Goal: Transaction & Acquisition: Purchase product/service

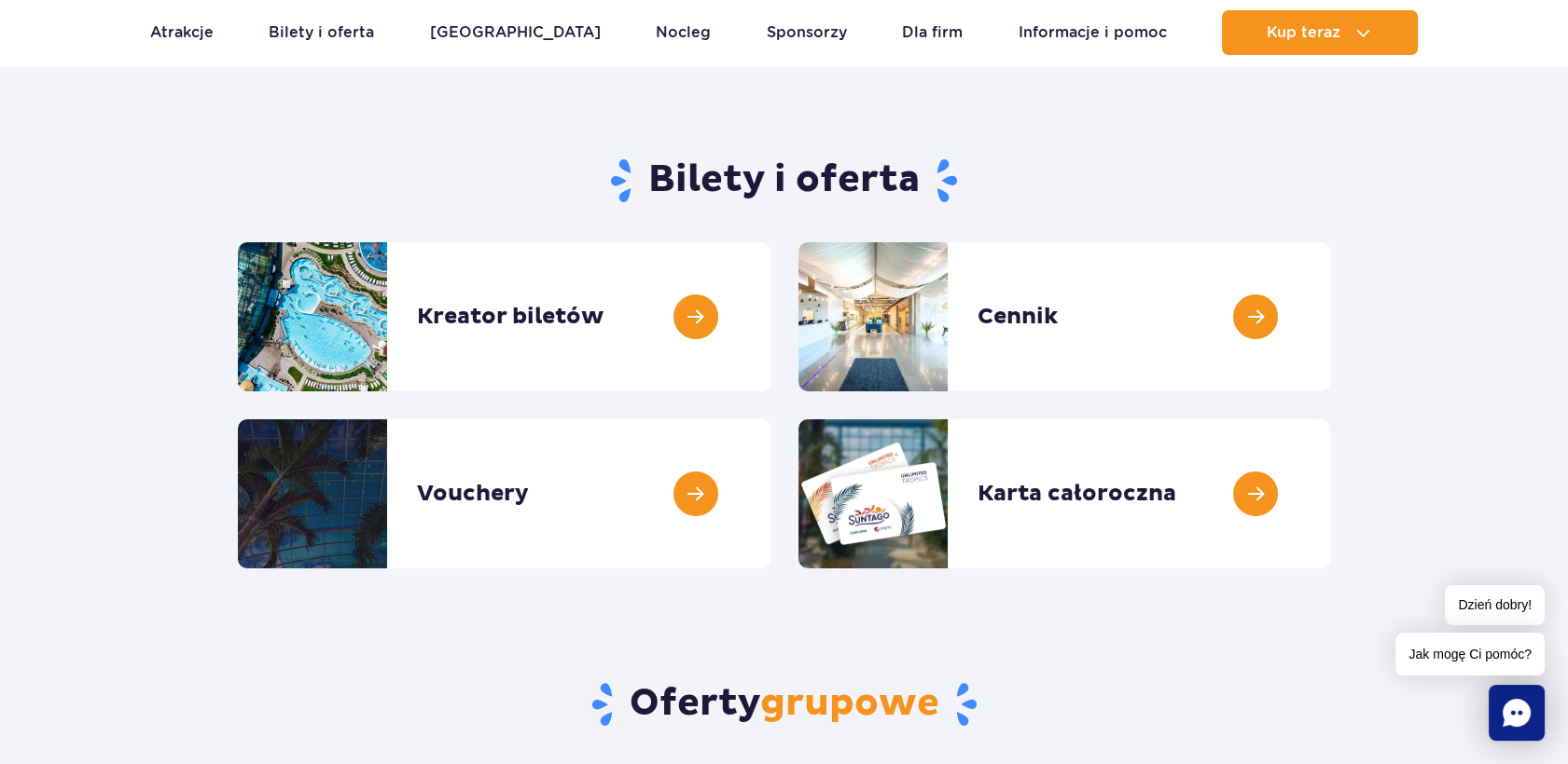
scroll to position [171, 0]
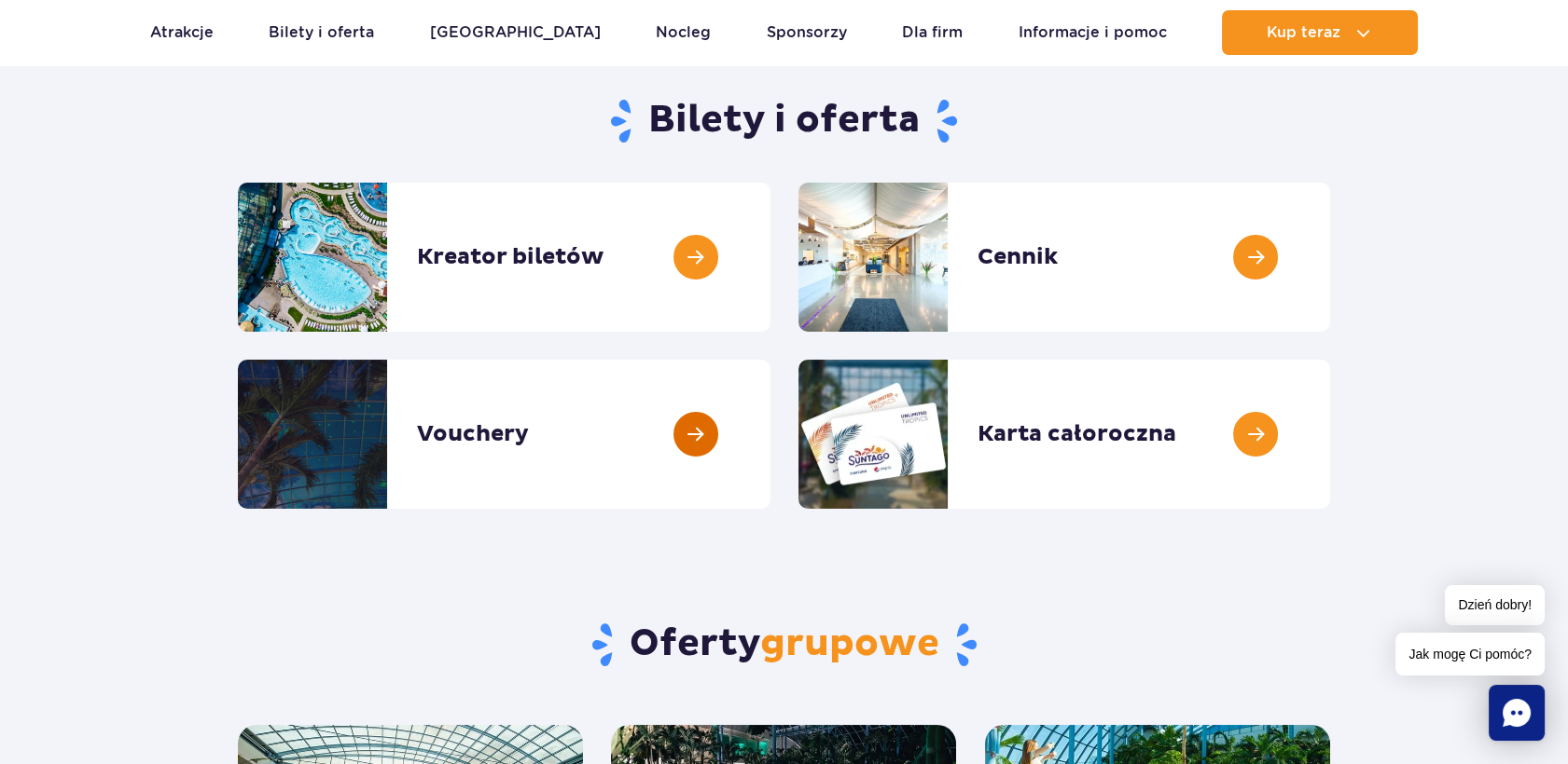
click at [770, 431] on link at bounding box center [770, 435] width 0 height 149
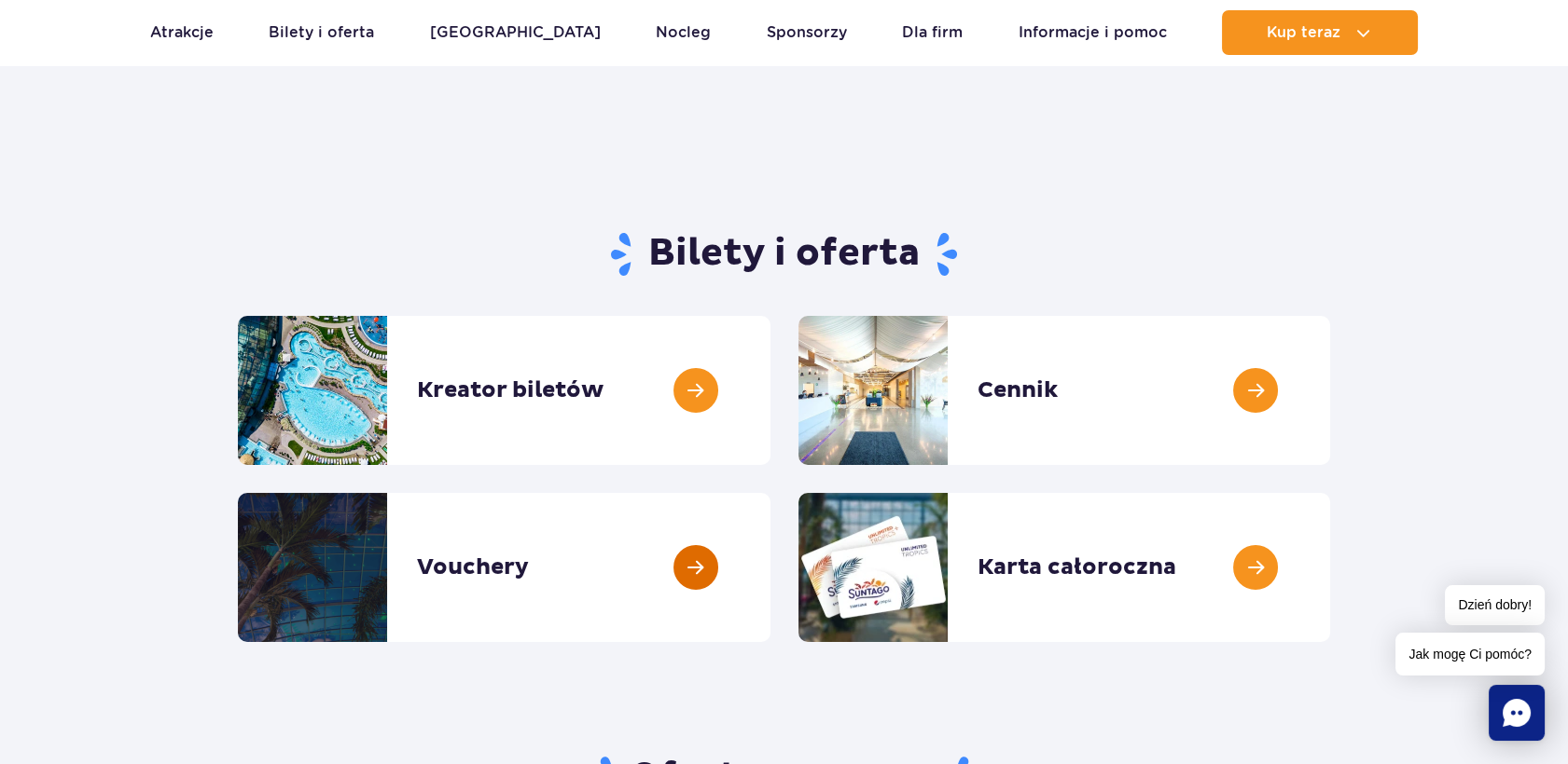
scroll to position [0, 0]
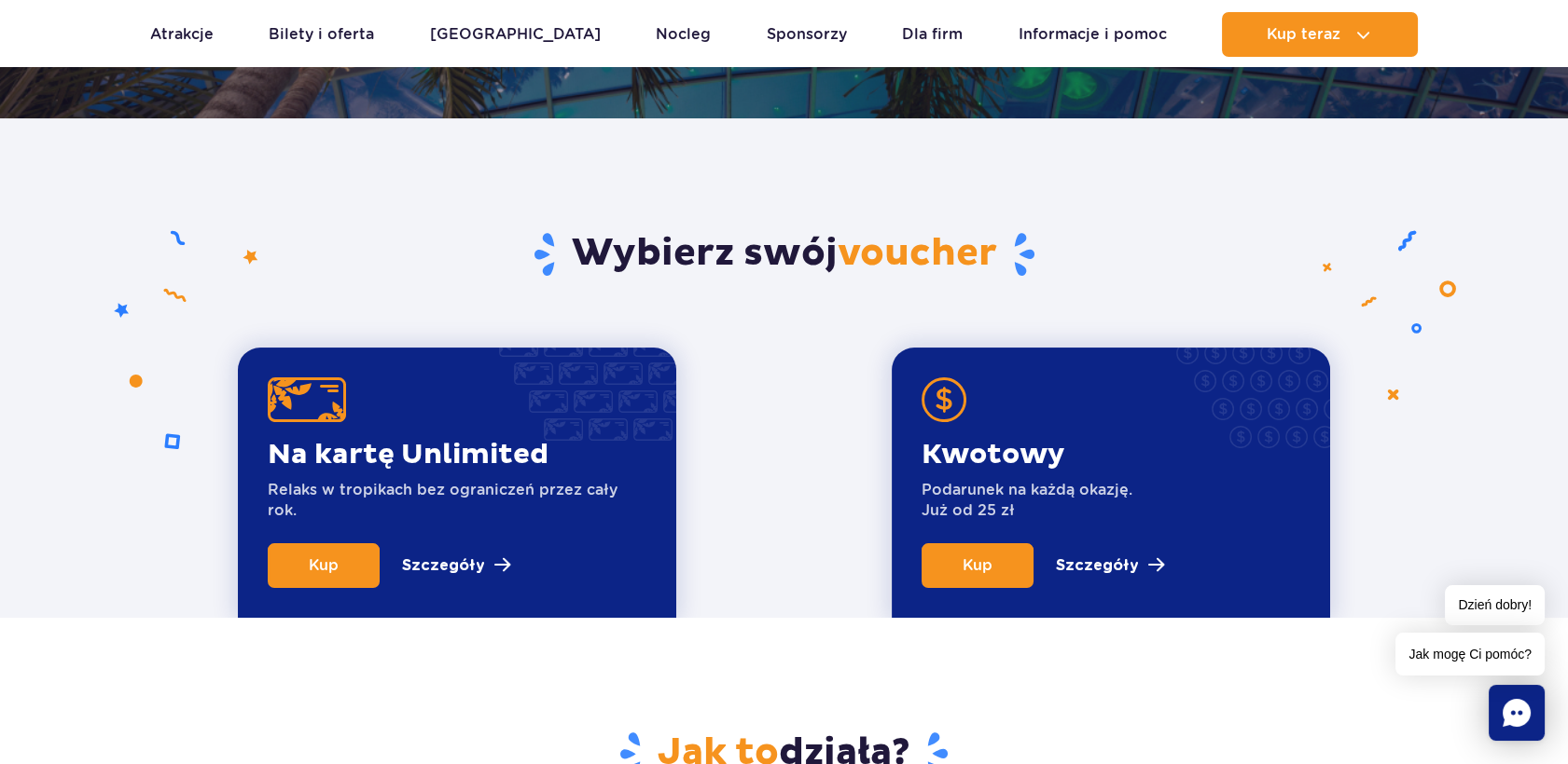
scroll to position [517, 0]
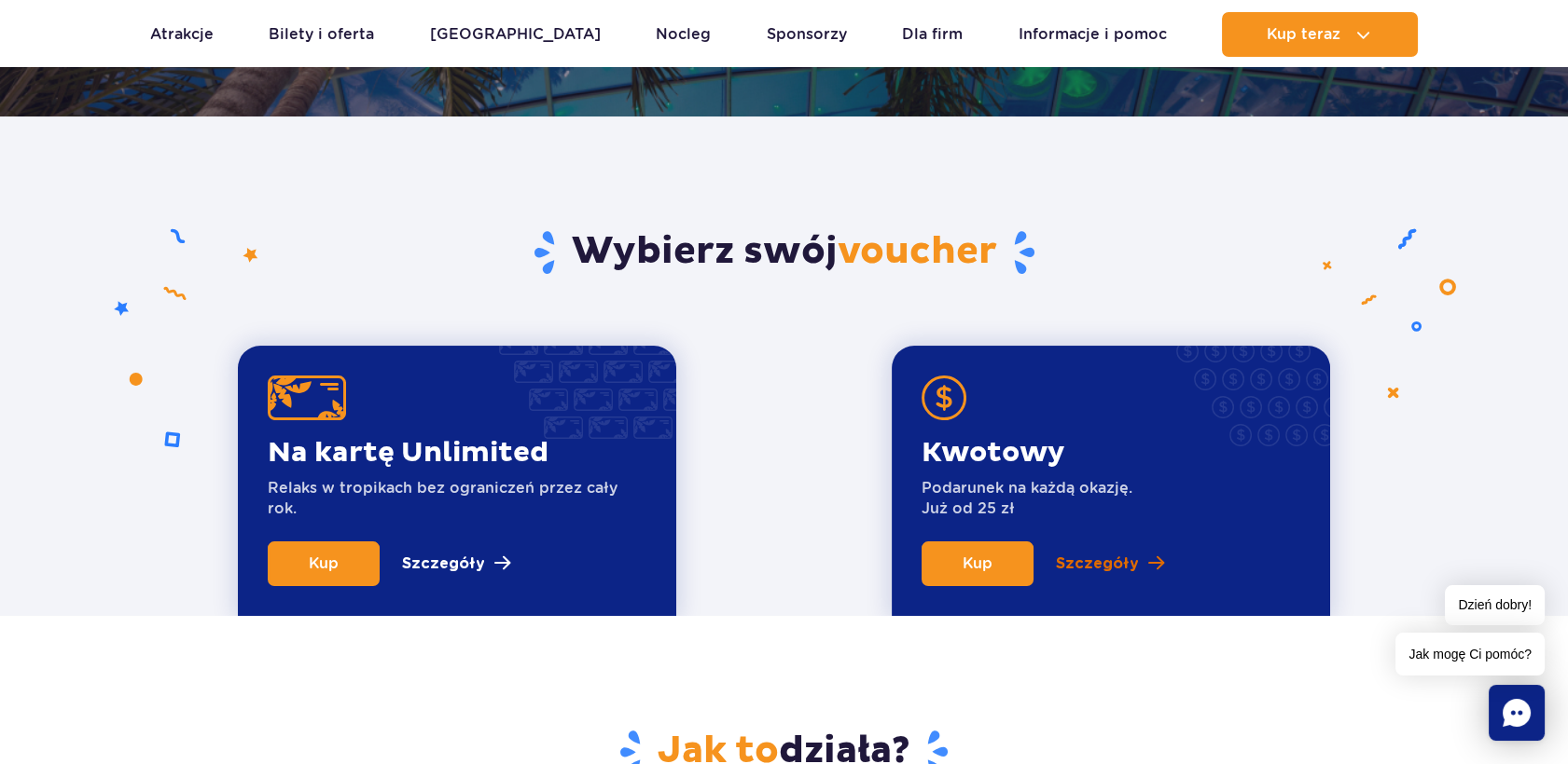
click at [1115, 571] on p "Szczegóły" at bounding box center [1097, 563] width 83 height 22
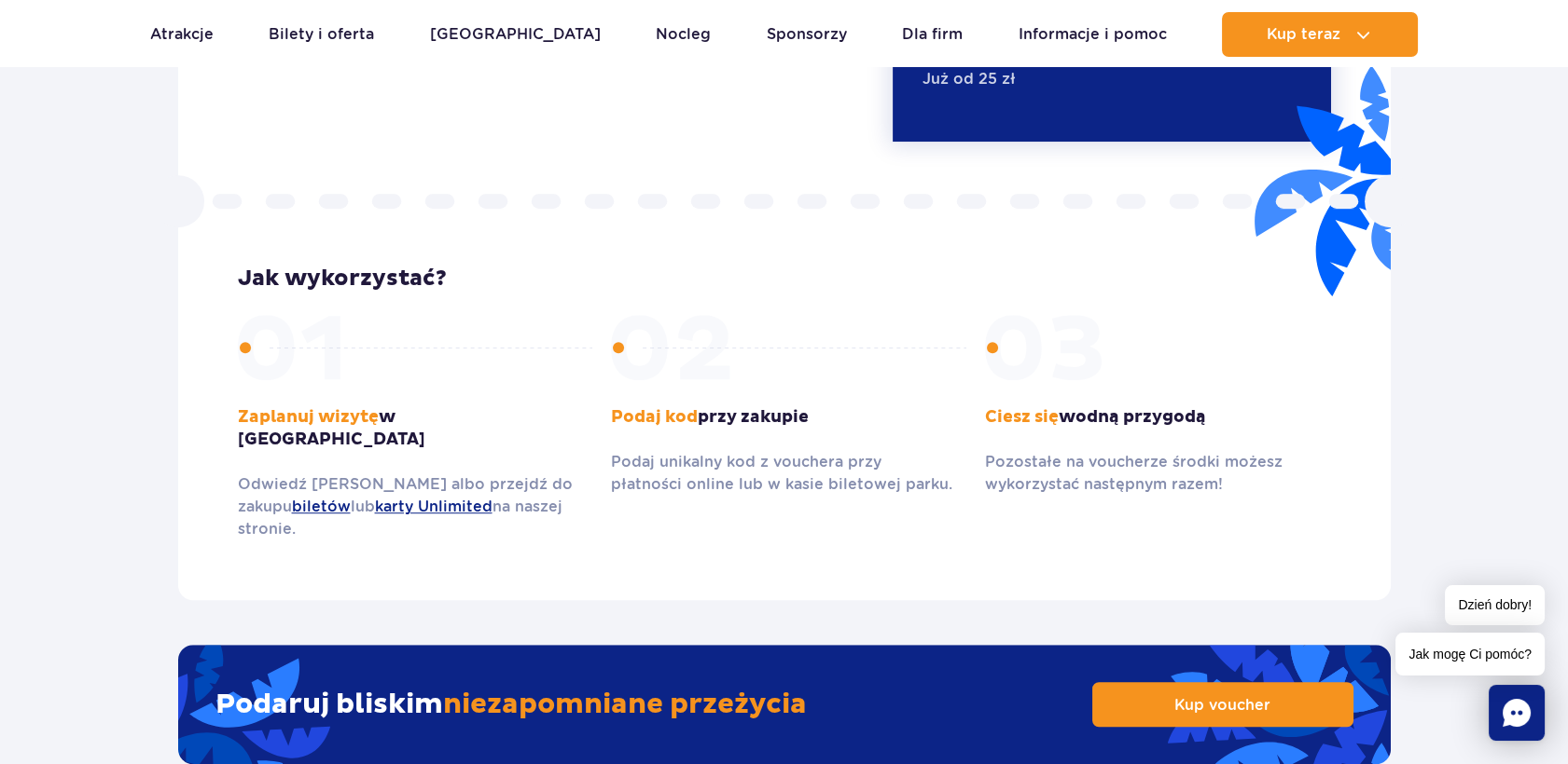
scroll to position [2533, 0]
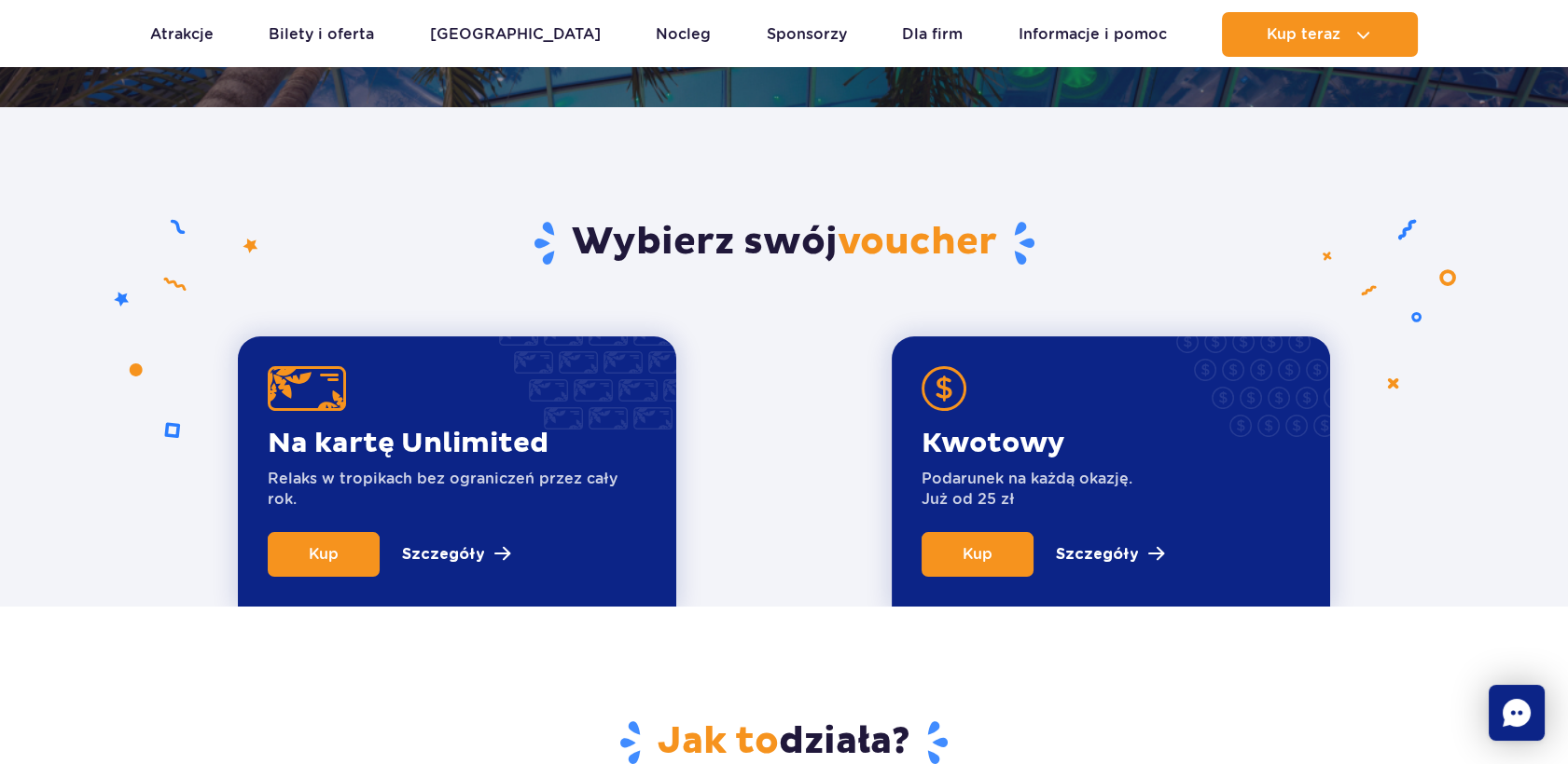
scroll to position [517, 0]
